Goal: Task Accomplishment & Management: Use online tool/utility

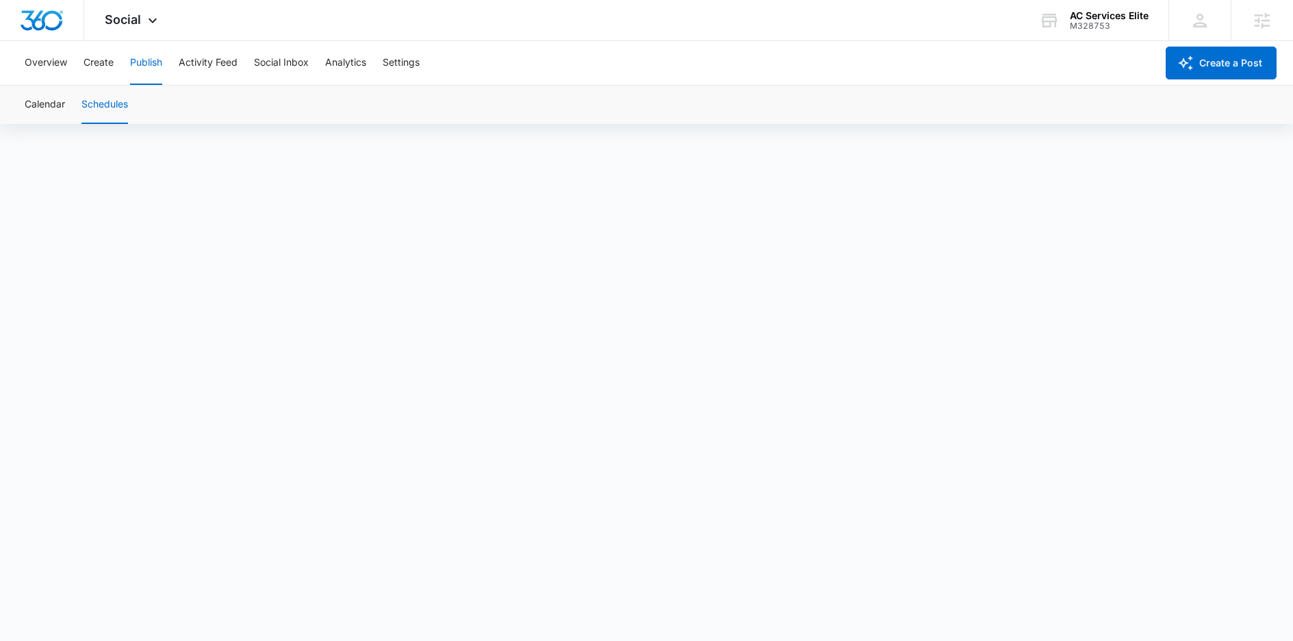
scroll to position [10, 0]
click at [90, 65] on button "Create" at bounding box center [99, 63] width 30 height 44
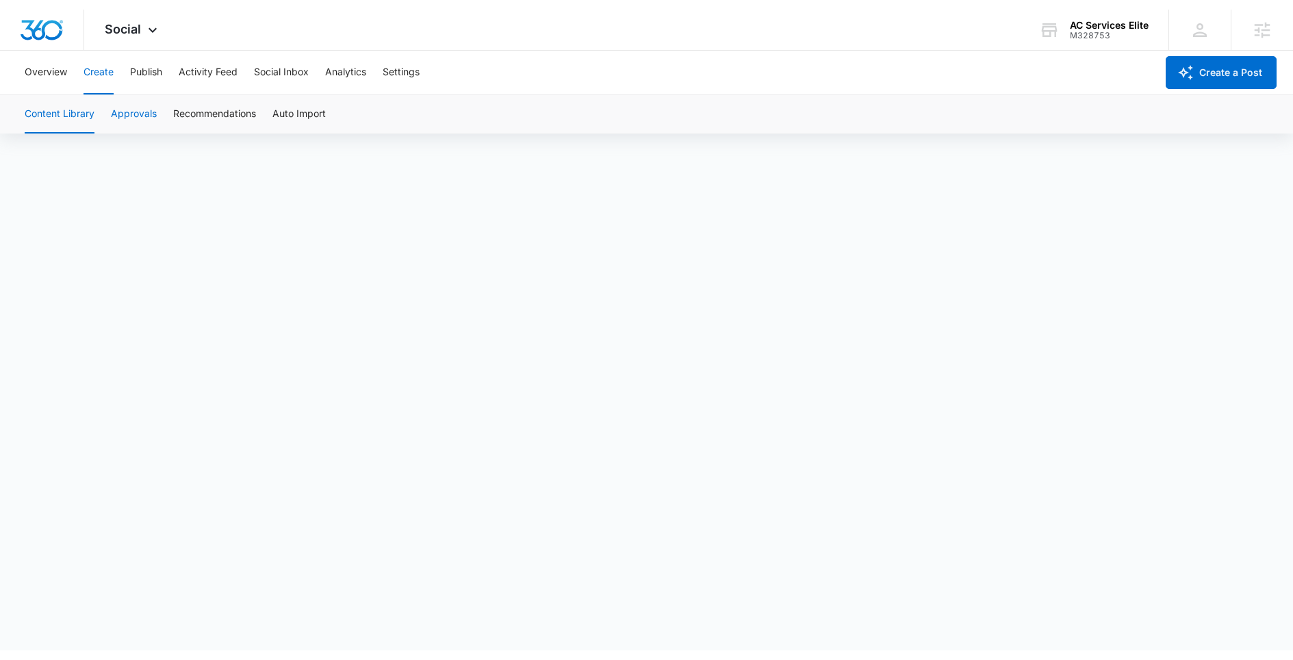
scroll to position [10, 0]
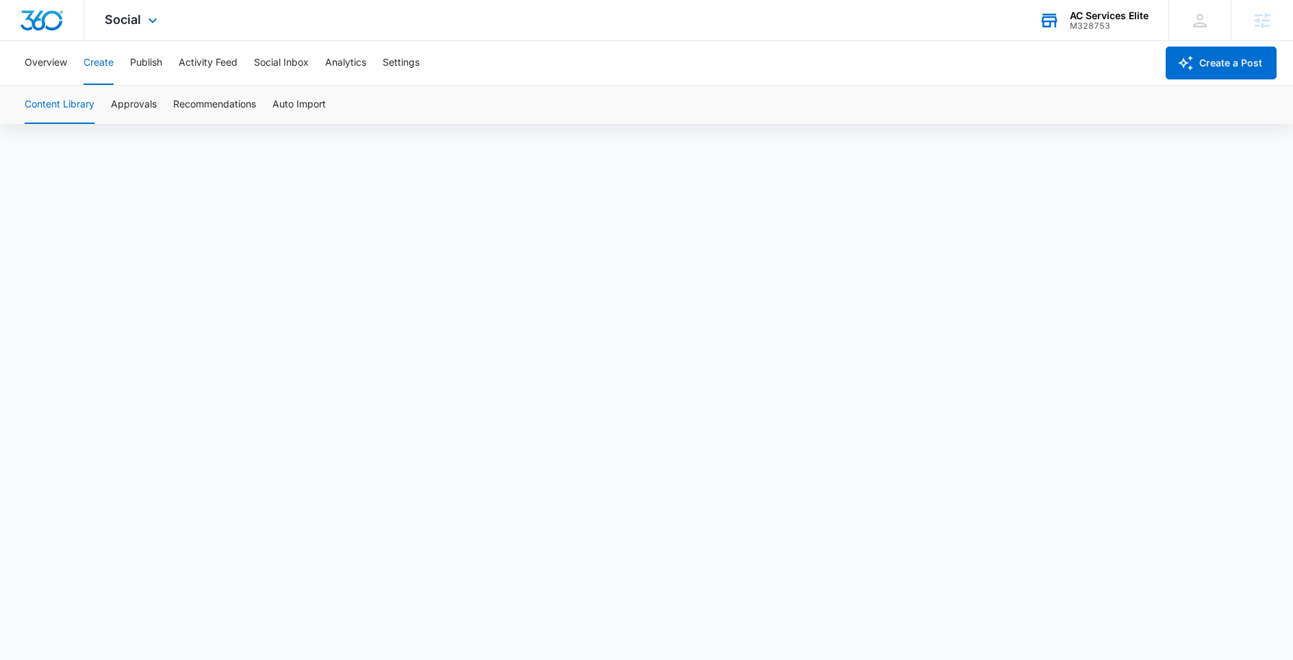
click at [1112, 14] on div "AC Services Elite" at bounding box center [1109, 15] width 79 height 11
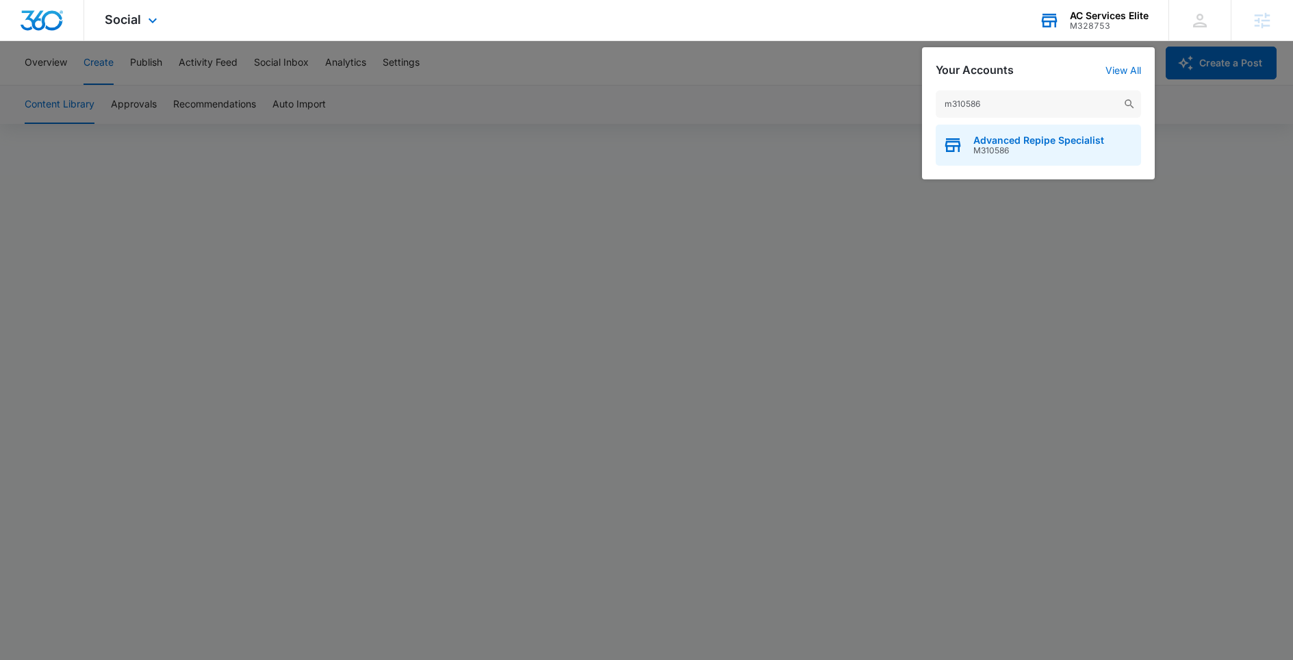
type input "m310586"
click at [1030, 143] on span "Advanced Repipe Specialist" at bounding box center [1038, 140] width 131 height 11
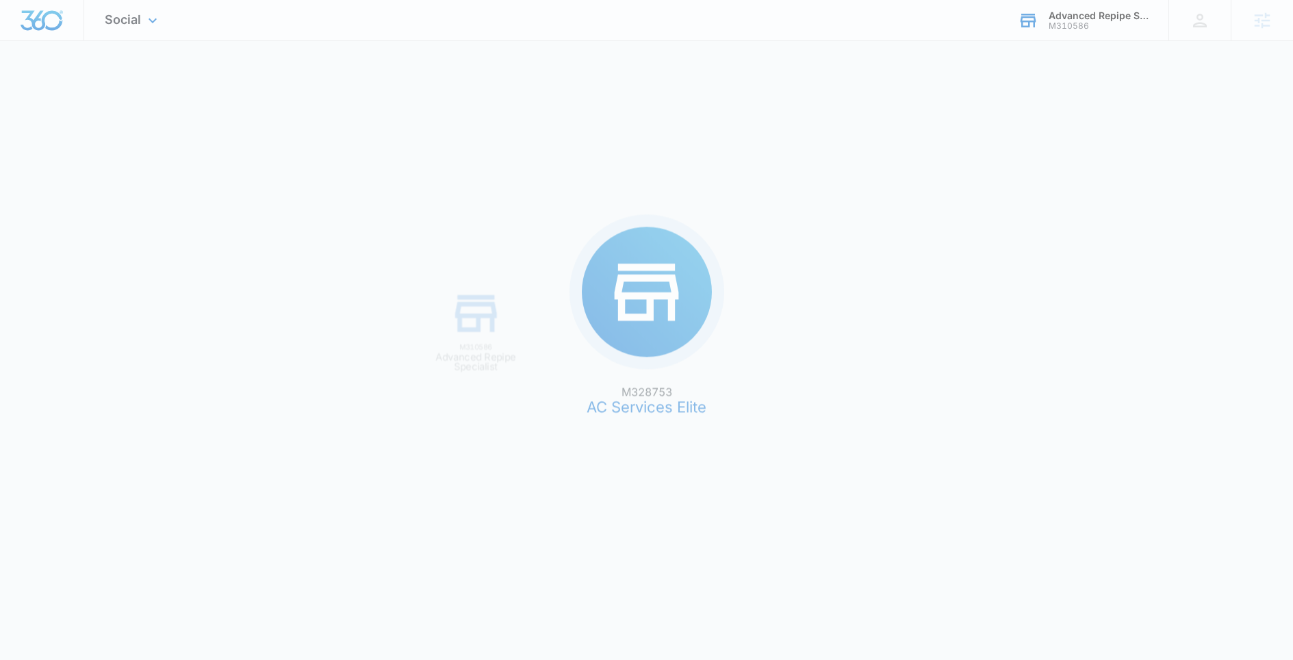
scroll to position [0, 0]
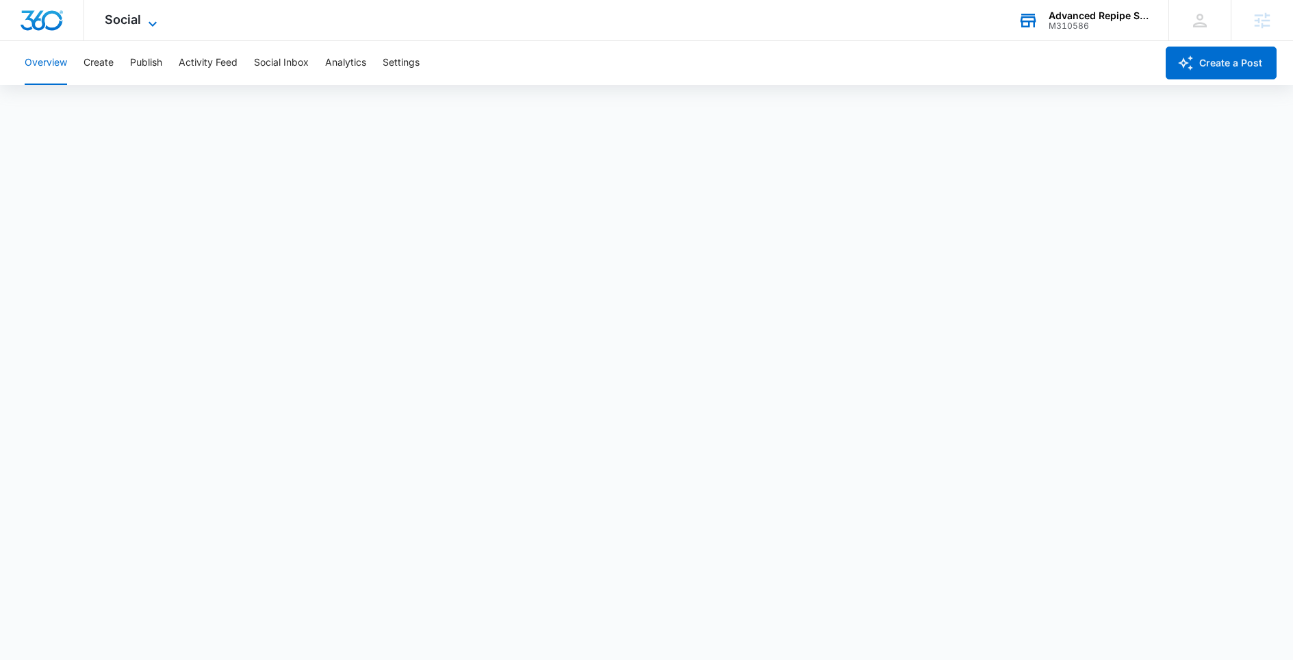
click at [145, 21] on icon at bounding box center [152, 24] width 16 height 16
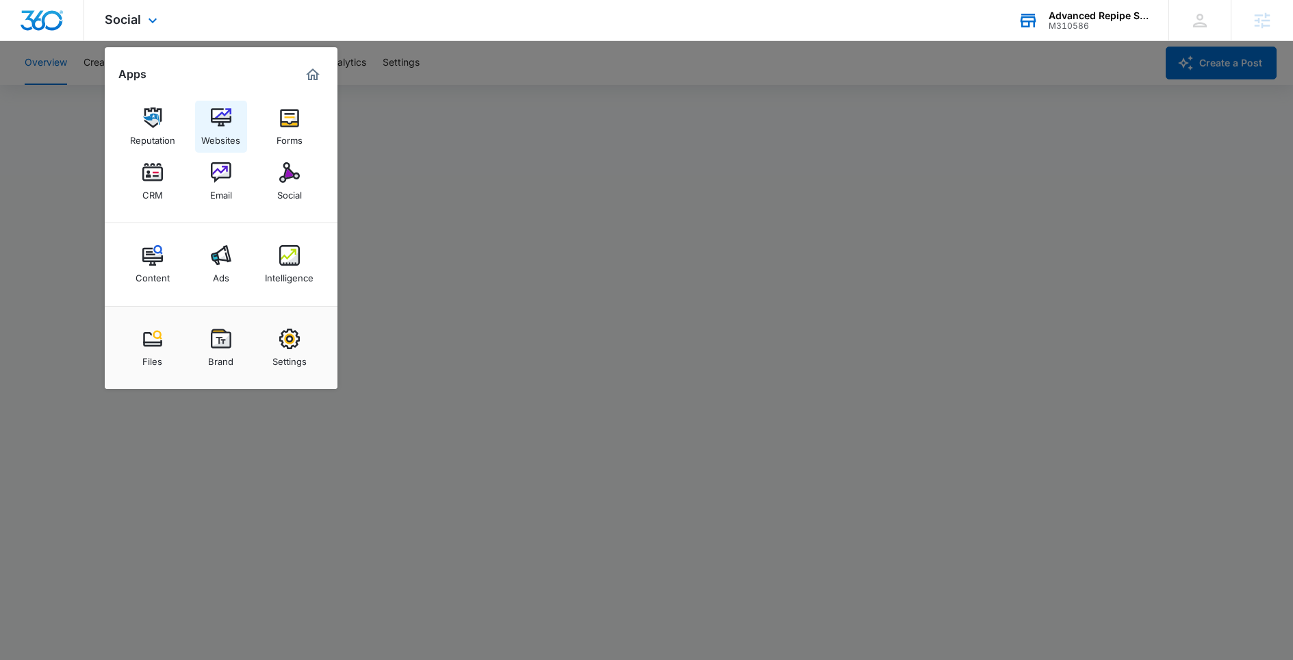
click at [227, 125] on img at bounding box center [221, 117] width 21 height 21
